Goal: Information Seeking & Learning: Learn about a topic

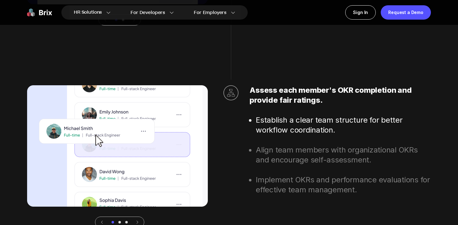
scroll to position [2178, 0]
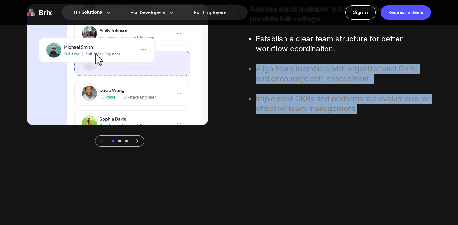
drag, startPoint x: 256, startPoint y: 68, endPoint x: 366, endPoint y: 125, distance: 124.2
click at [366, 125] on div "Assess each member's OKR completion and provide fair ratings. Establish a clear…" at bounding box center [340, 75] width 181 height 143
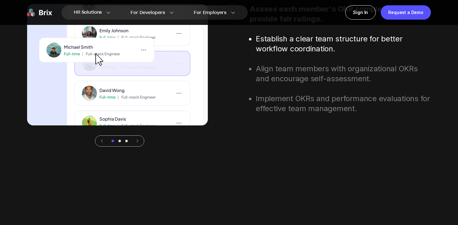
click at [356, 110] on li "Implement OKRs and performance evaluations for effective team management." at bounding box center [343, 104] width 175 height 20
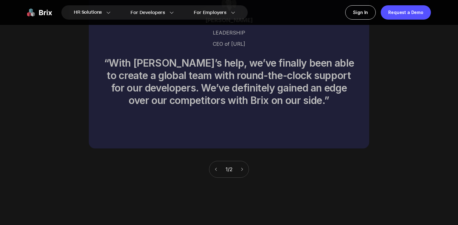
scroll to position [2829, 0]
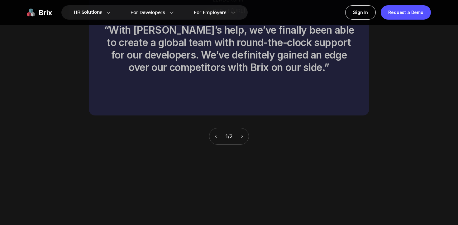
click at [247, 128] on div "1 / 2" at bounding box center [229, 136] width 40 height 17
click at [241, 134] on icon at bounding box center [242, 136] width 4 height 4
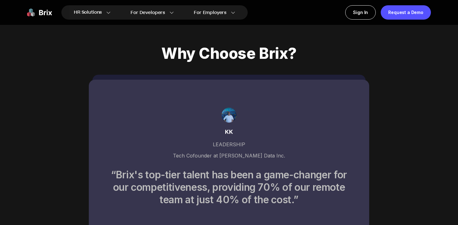
scroll to position [2787, 0]
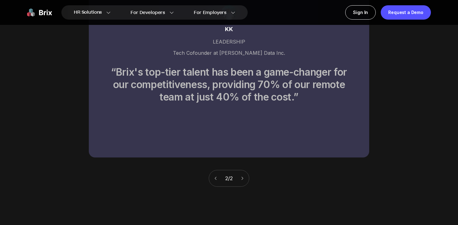
click at [215, 176] on icon at bounding box center [215, 178] width 4 height 4
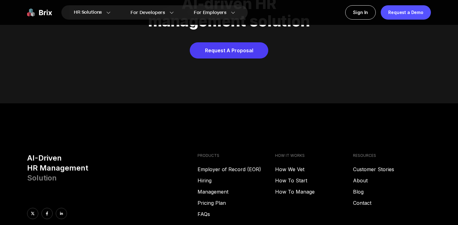
scroll to position [3184, 0]
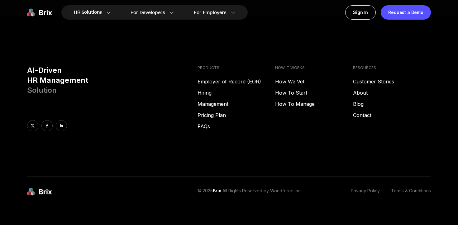
click at [157, 52] on footer "AI-Driven HR Management Solution PRODUCTS Employer of Record (EOR) Hiring Manag…" at bounding box center [229, 125] width 458 height 218
click at [249, 146] on div "AI-Driven HR Management Solution PRODUCTS Employer of Record (EOR) Hiring Manag…" at bounding box center [229, 120] width 449 height 111
